Goal: Task Accomplishment & Management: Manage account settings

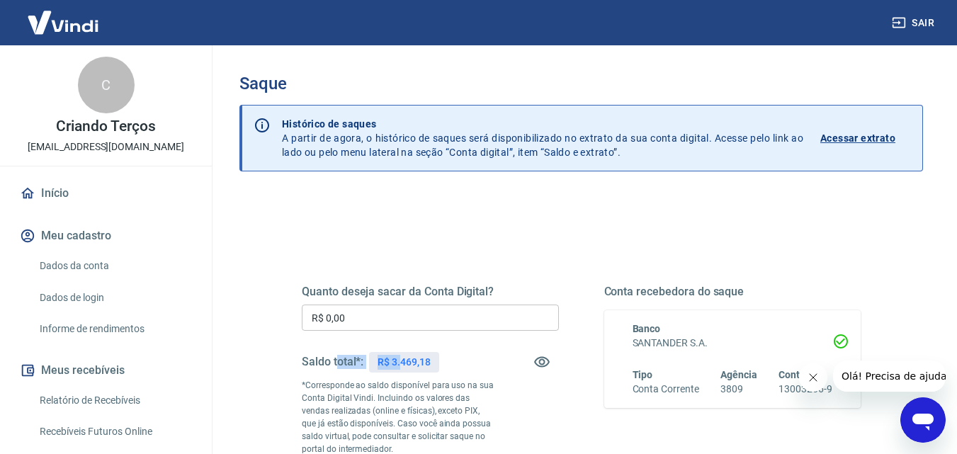
drag, startPoint x: 400, startPoint y: 335, endPoint x: 339, endPoint y: 347, distance: 62.1
click at [339, 347] on div "Quanto deseja sacar da Conta Digital? R$ 0,00 ​ Saldo total*: R$ 3.469,18 *Corr…" at bounding box center [430, 386] width 257 height 203
click at [381, 328] on input "R$ 0,00" at bounding box center [430, 318] width 257 height 26
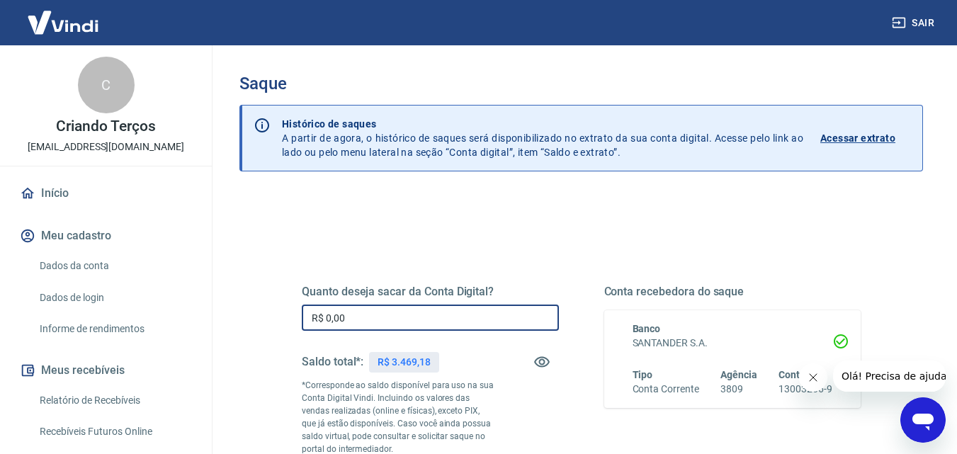
click at [378, 327] on input "R$ 0,00" at bounding box center [430, 318] width 257 height 26
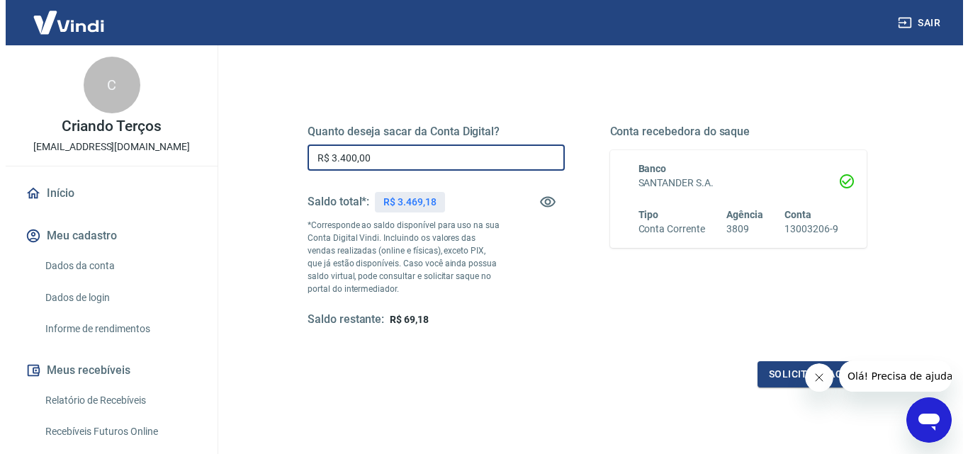
scroll to position [259, 0]
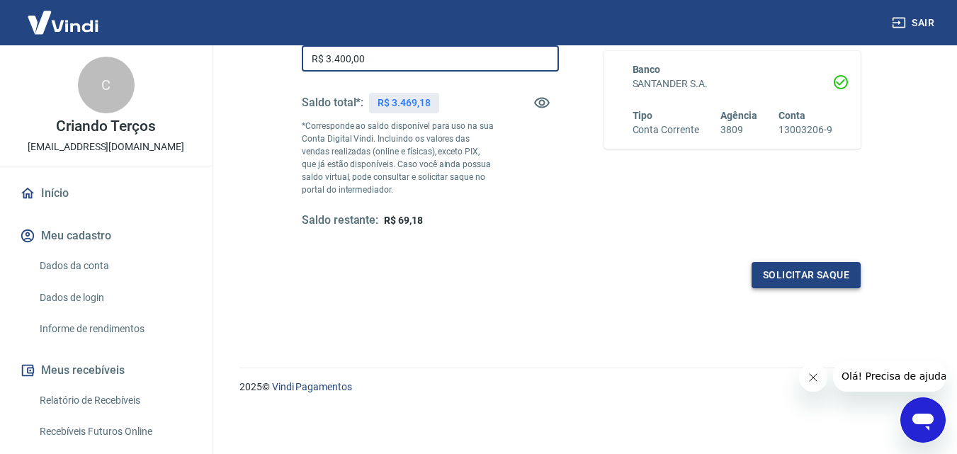
type input "R$ 3.400,00"
click at [794, 280] on button "Solicitar saque" at bounding box center [806, 275] width 109 height 26
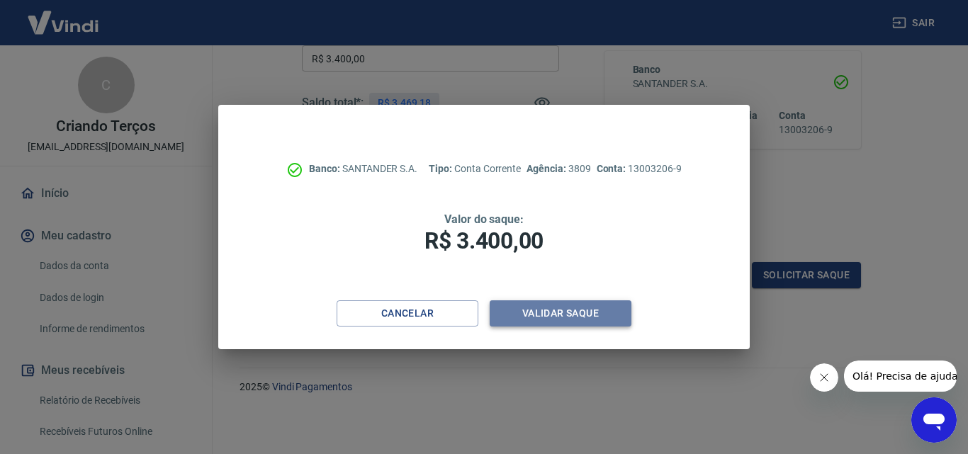
click at [526, 307] on button "Validar saque" at bounding box center [561, 313] width 142 height 26
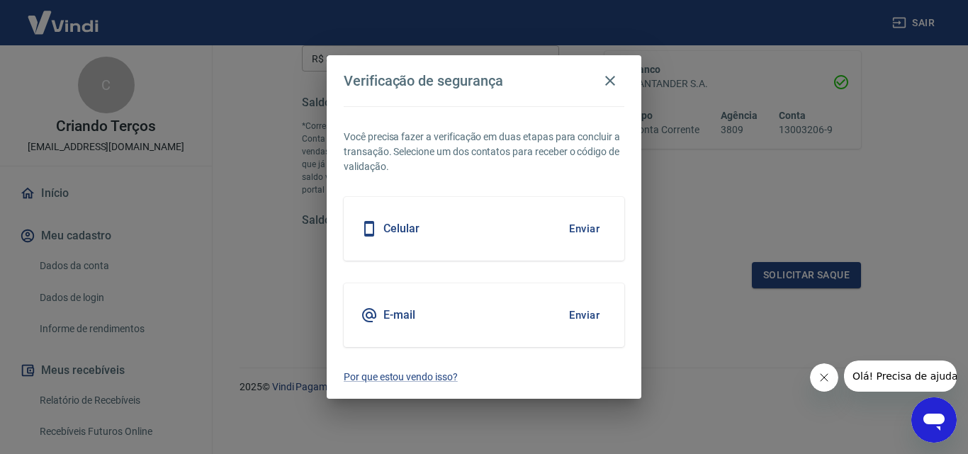
click at [571, 237] on button "Enviar" at bounding box center [584, 229] width 46 height 30
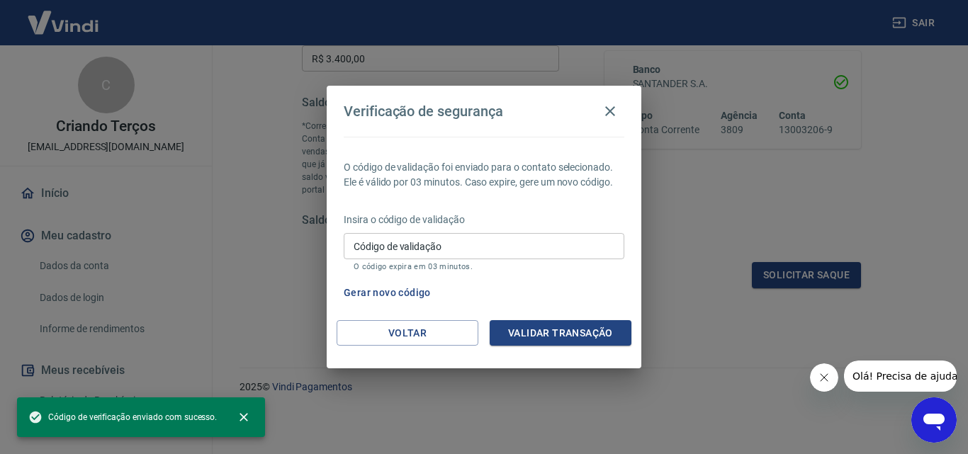
click at [536, 245] on input "Código de validação" at bounding box center [484, 246] width 281 height 26
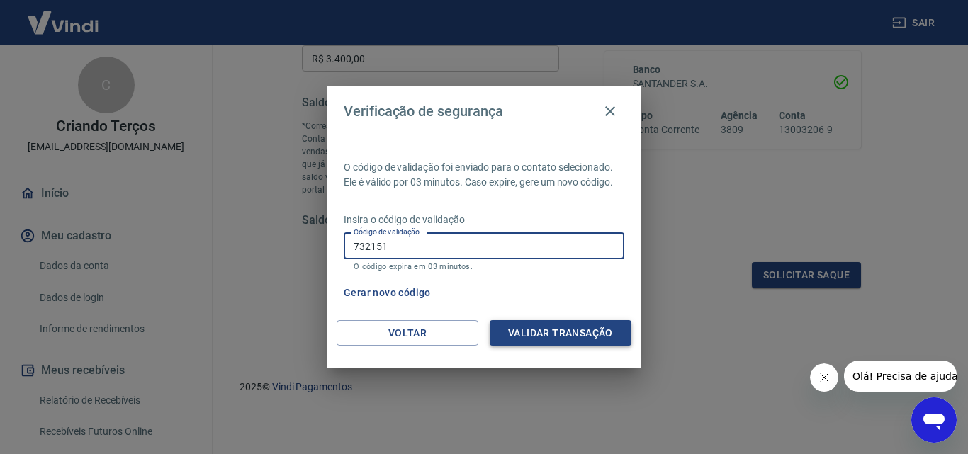
type input "732151"
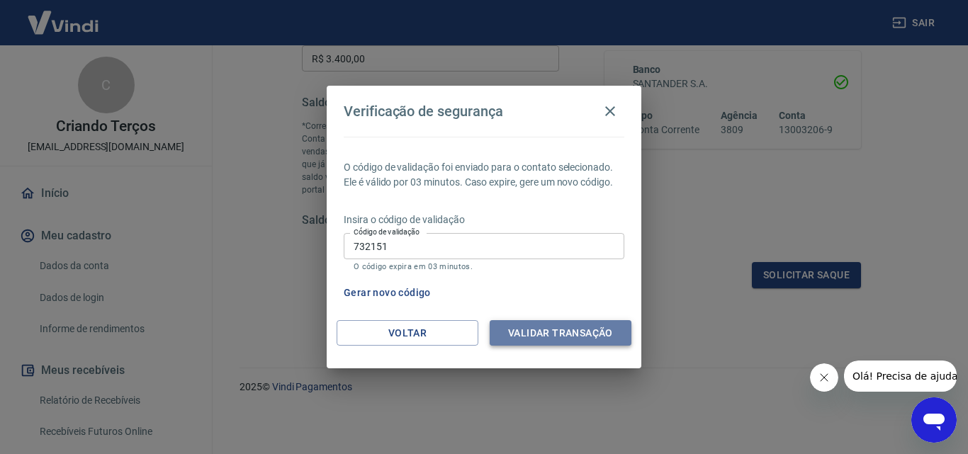
click at [521, 329] on button "Validar transação" at bounding box center [561, 333] width 142 height 26
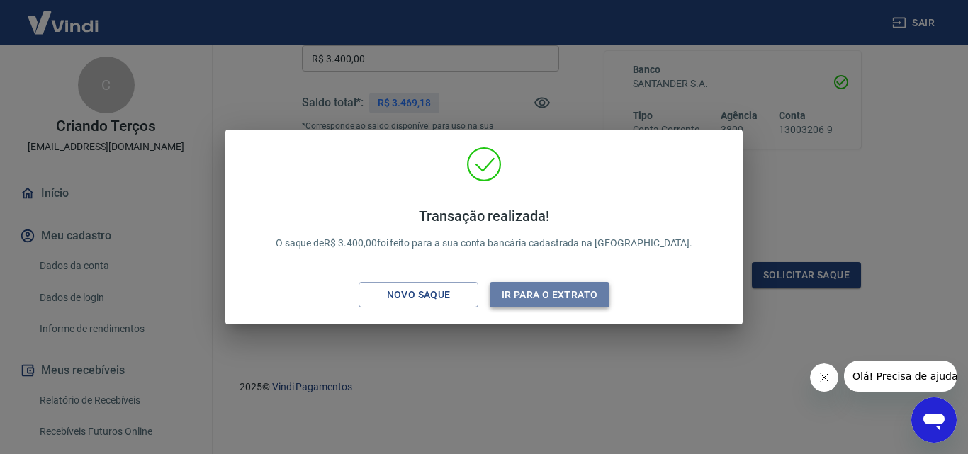
click at [538, 294] on button "Ir para o extrato" at bounding box center [550, 295] width 120 height 26
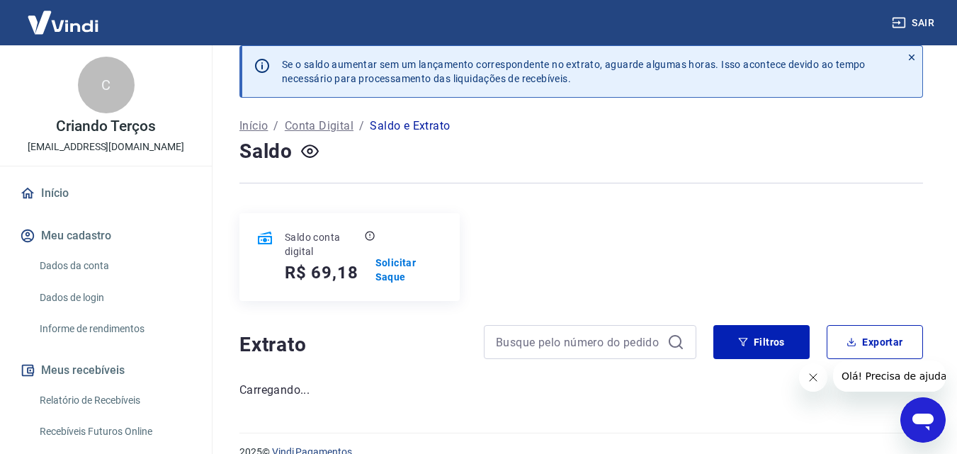
scroll to position [40, 0]
